Goal: Navigation & Orientation: Find specific page/section

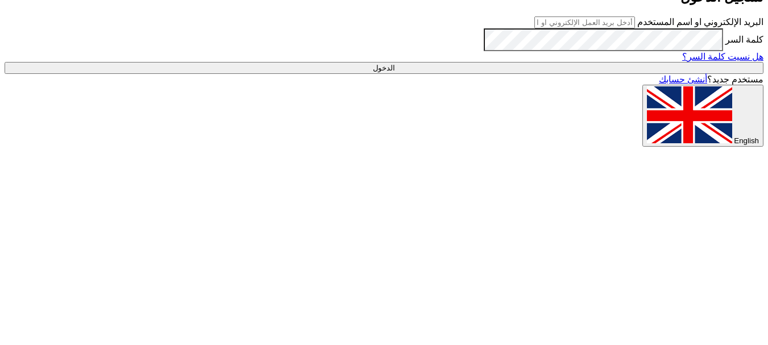
click at [734, 145] on span "English" at bounding box center [746, 140] width 25 height 9
type input "Sign in"
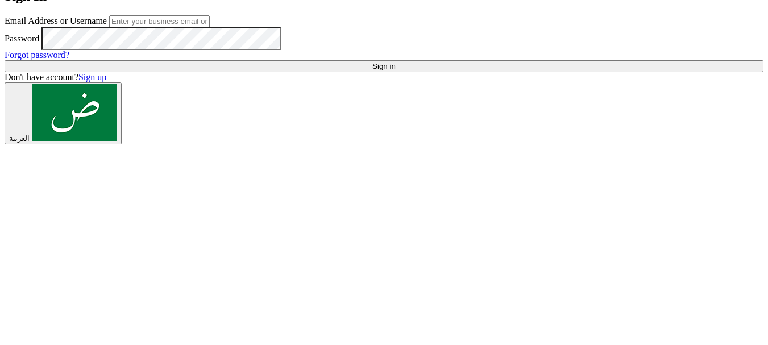
scroll to position [3, 0]
click at [159, 27] on input "text" at bounding box center [159, 21] width 101 height 12
type input "[PERSON_NAME][EMAIL_ADDRESS][DOMAIN_NAME]"
click at [147, 72] on input "Sign in" at bounding box center [384, 66] width 759 height 12
